Goal: Information Seeking & Learning: Learn about a topic

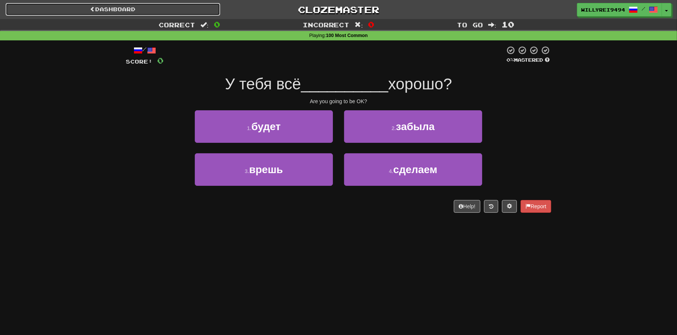
click at [187, 6] on link "Dashboard" at bounding box center [113, 9] width 215 height 13
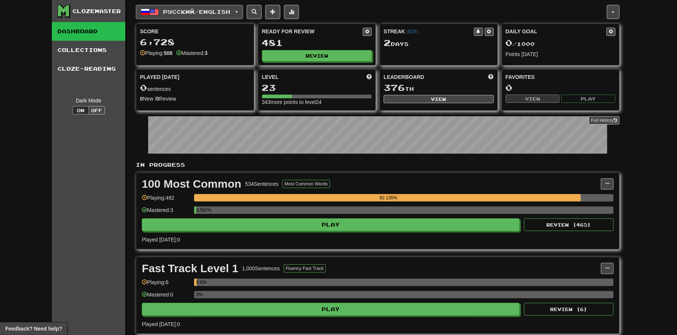
click at [167, 14] on span "Русский / English" at bounding box center [197, 12] width 67 height 6
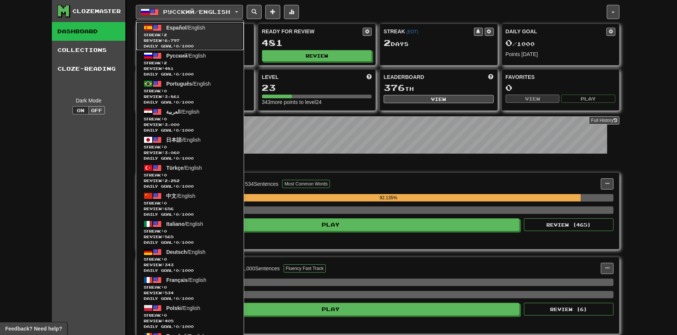
click at [167, 34] on span "2" at bounding box center [165, 34] width 3 height 4
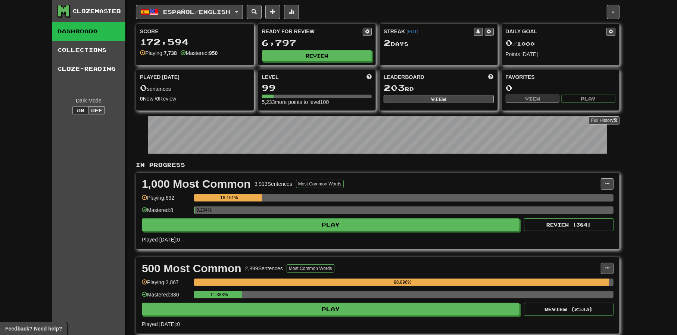
click at [329, 112] on div "Full History" at bounding box center [378, 135] width 484 height 47
